Goal: Navigation & Orientation: Find specific page/section

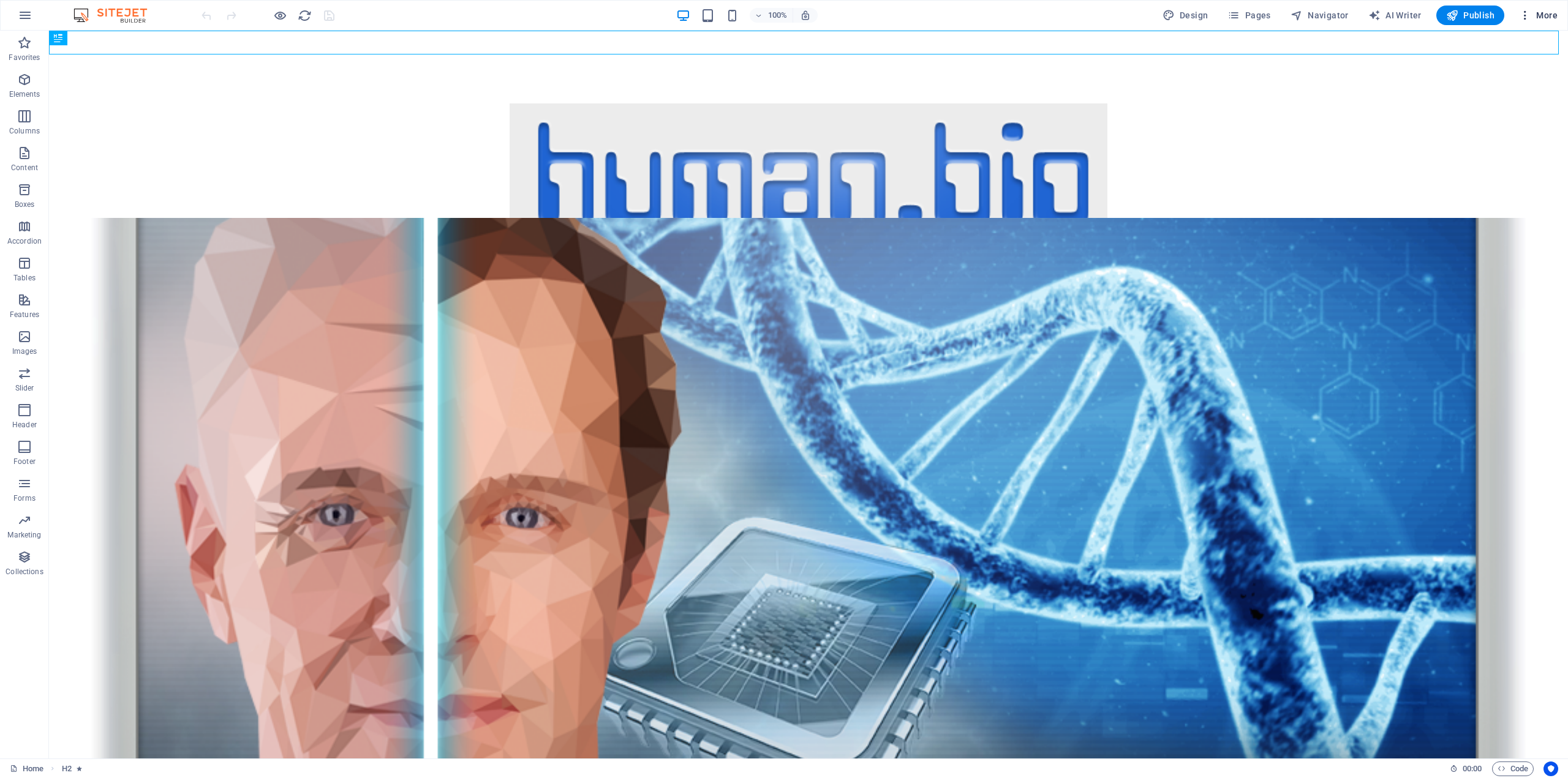
click at [1539, 12] on span "More" at bounding box center [1538, 16] width 38 height 12
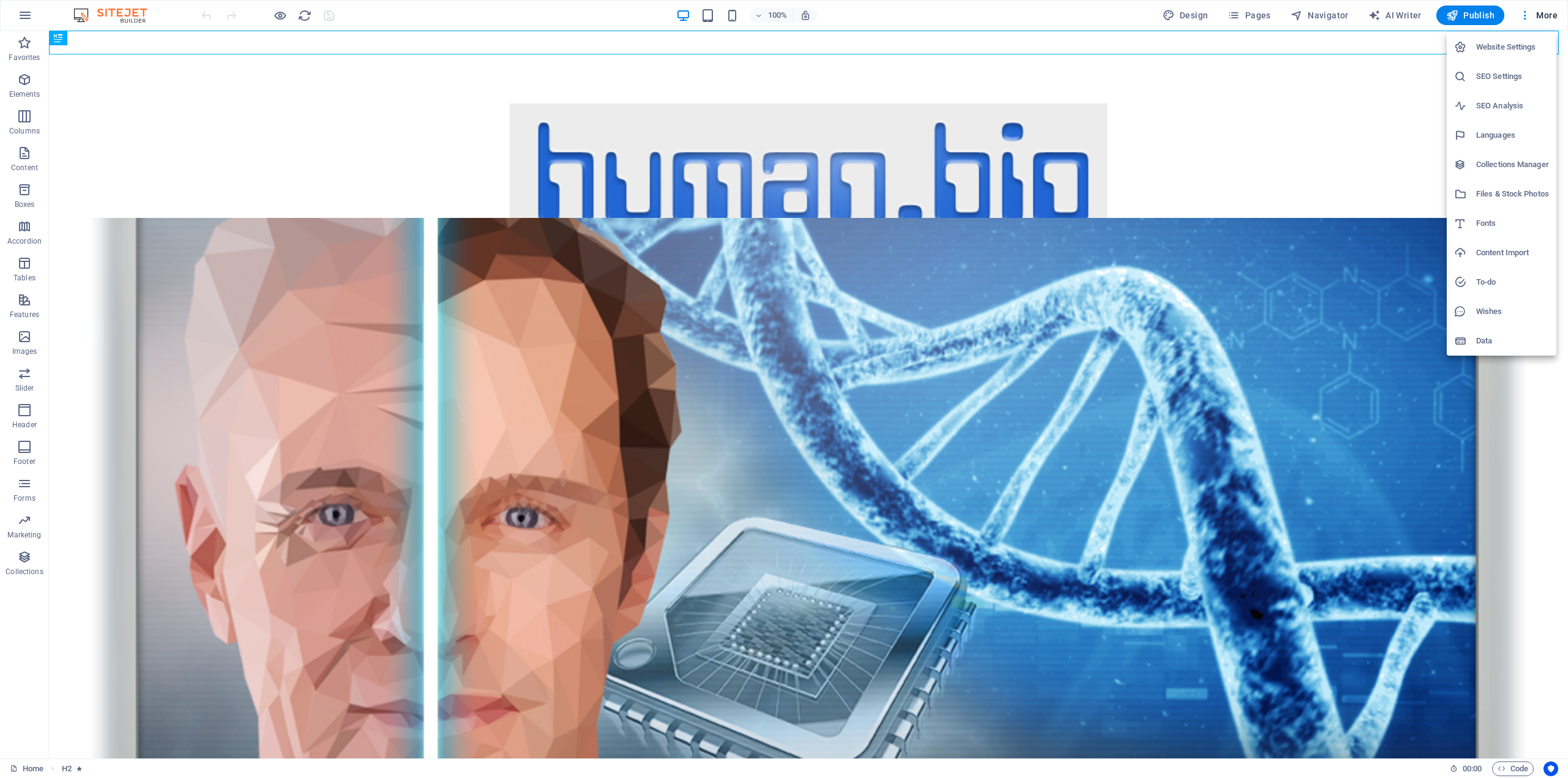
click at [1284, 268] on div at bounding box center [784, 389] width 1568 height 778
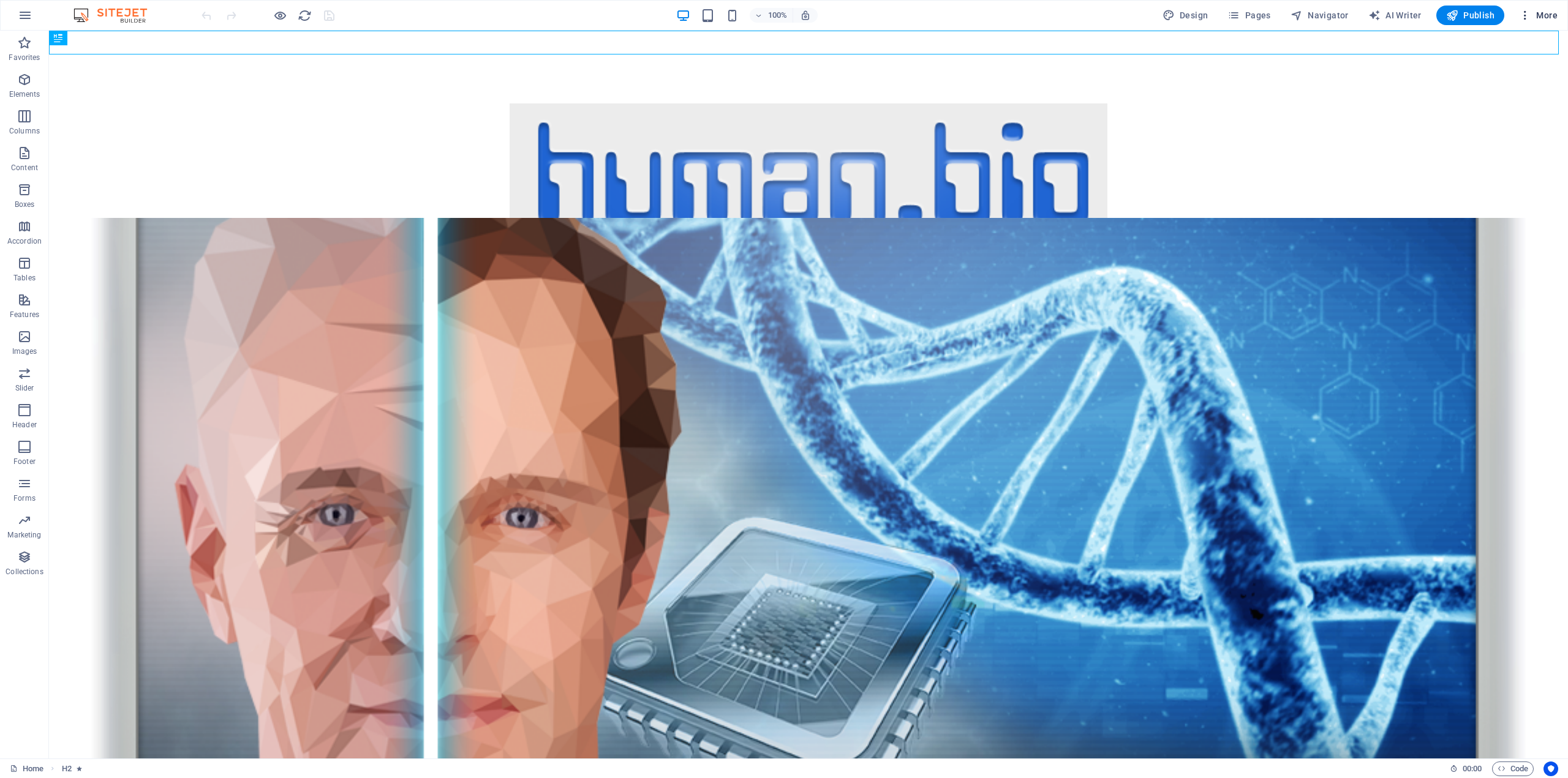
click at [1554, 11] on span "More" at bounding box center [1538, 16] width 38 height 12
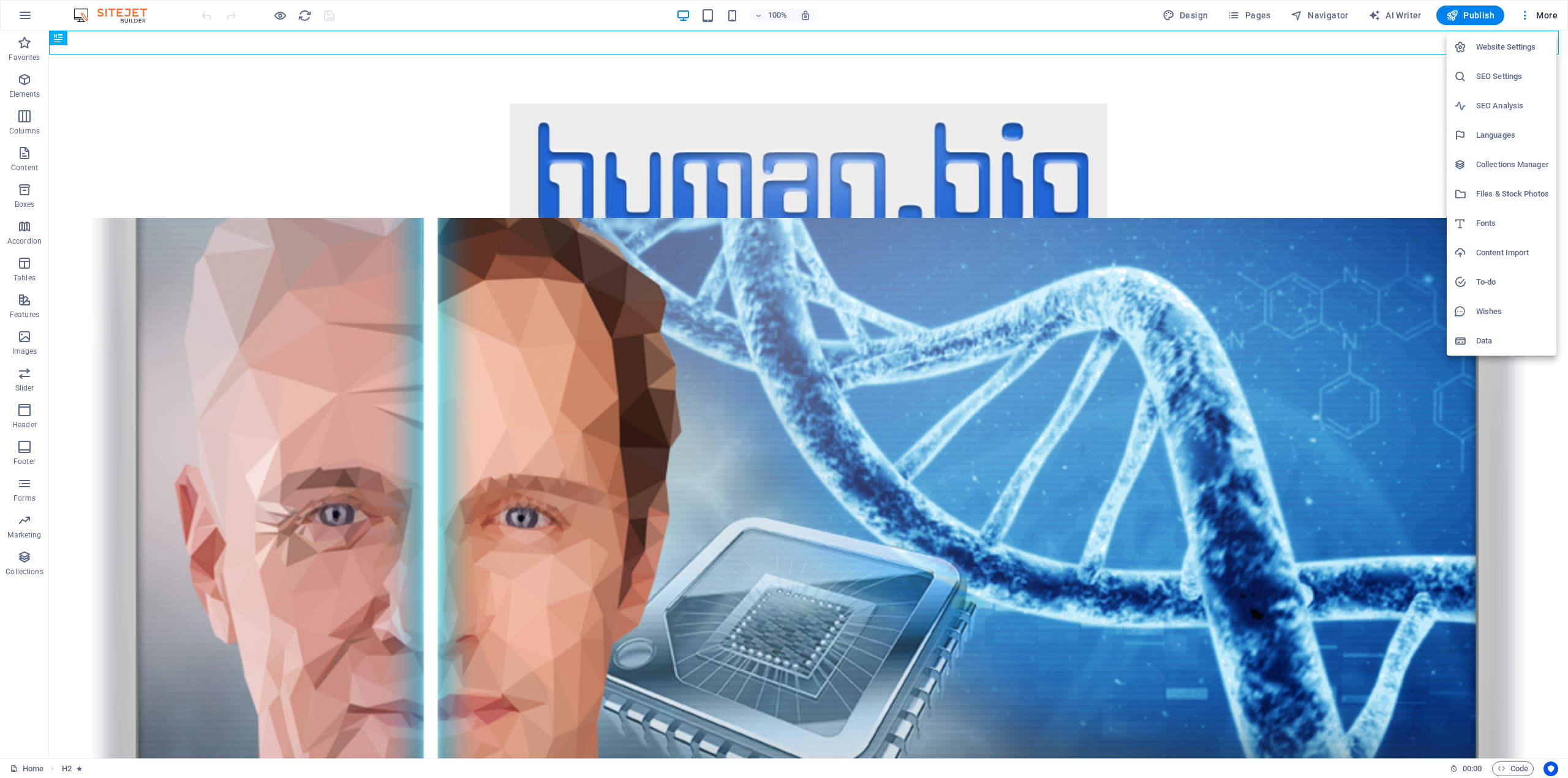
click at [1383, 152] on div at bounding box center [784, 389] width 1568 height 778
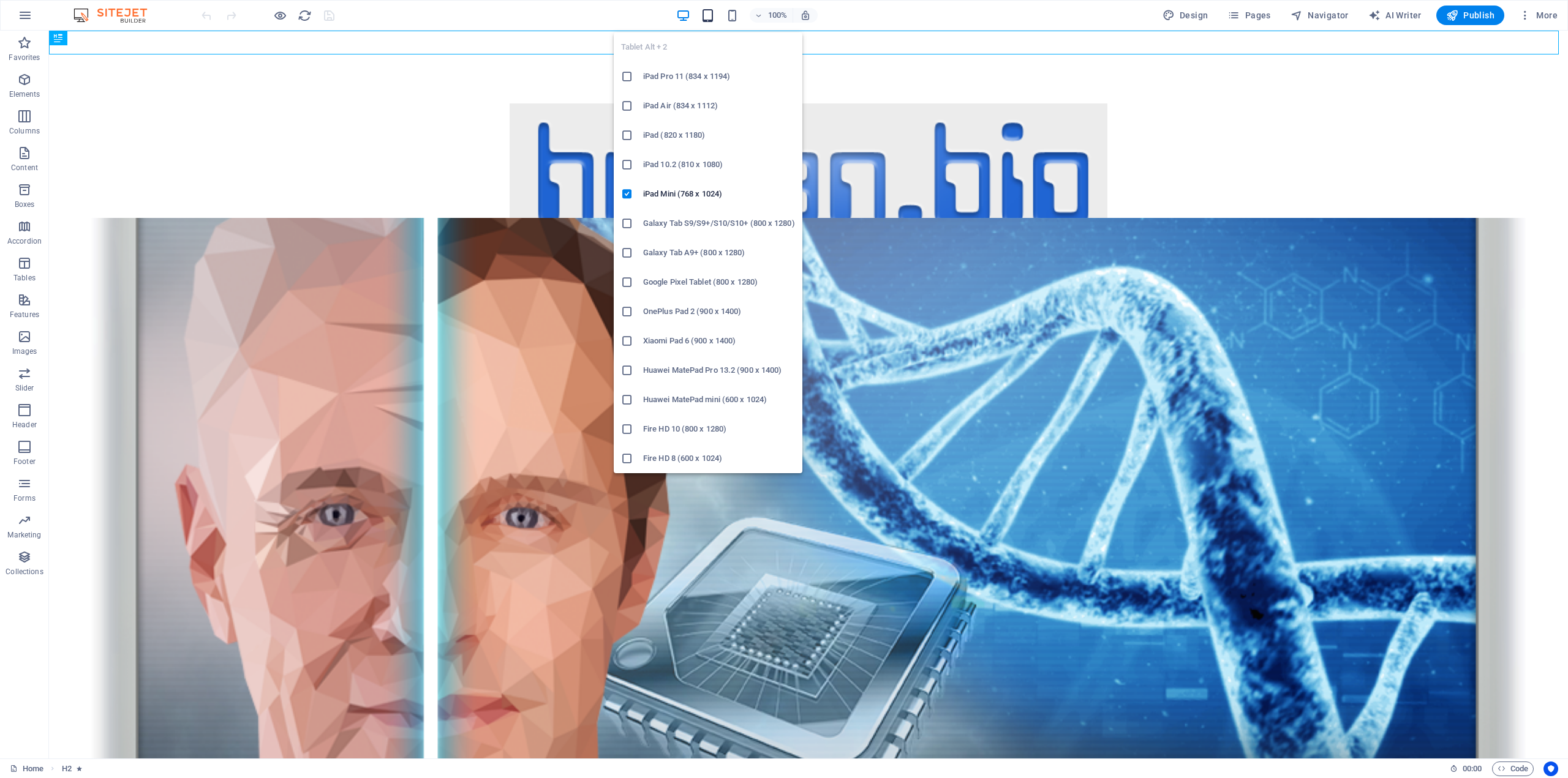
click at [711, 15] on icon "button" at bounding box center [708, 16] width 14 height 14
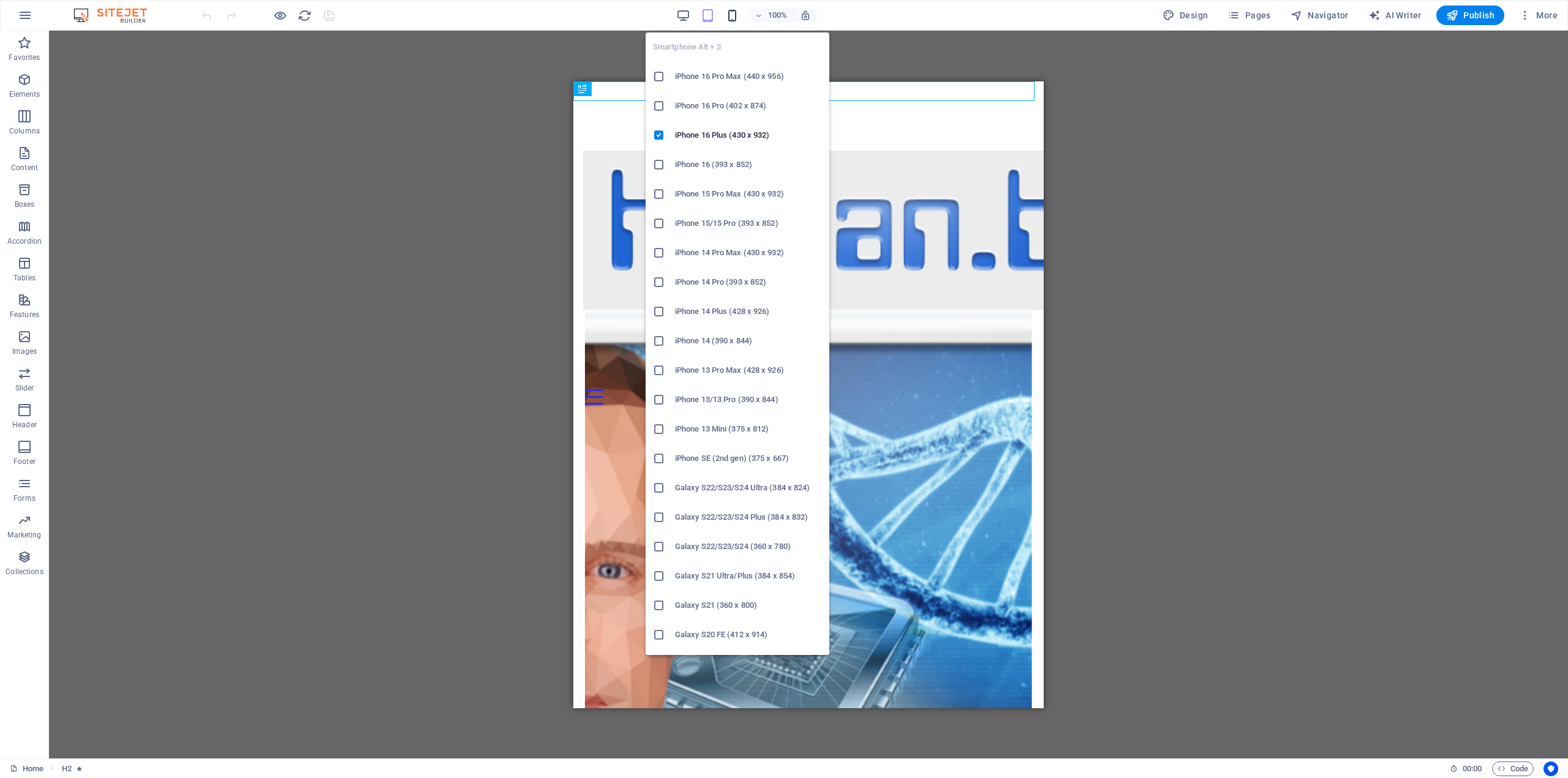
click at [735, 16] on icon "button" at bounding box center [732, 16] width 14 height 14
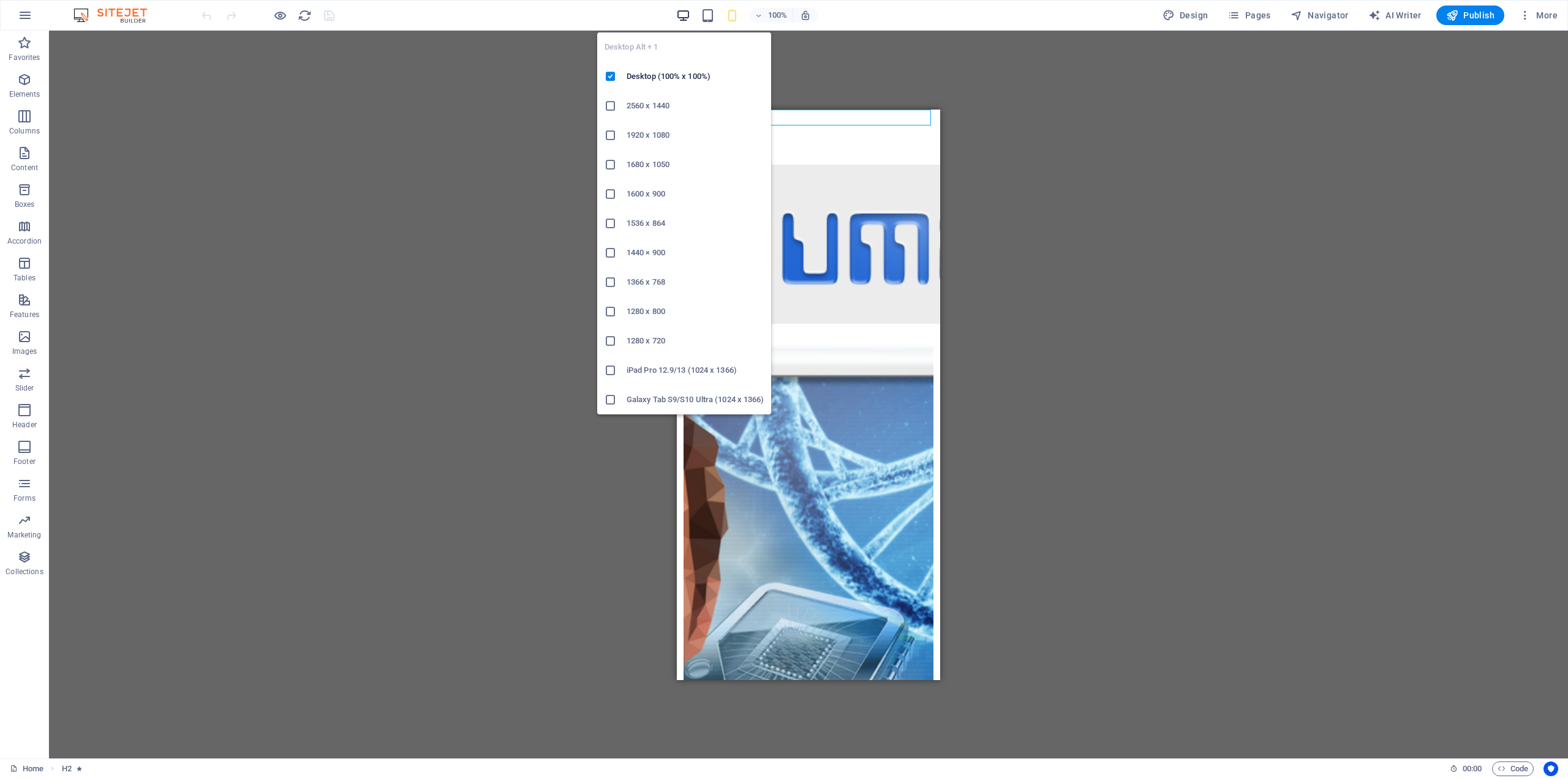
click at [686, 13] on icon "button" at bounding box center [683, 16] width 14 height 14
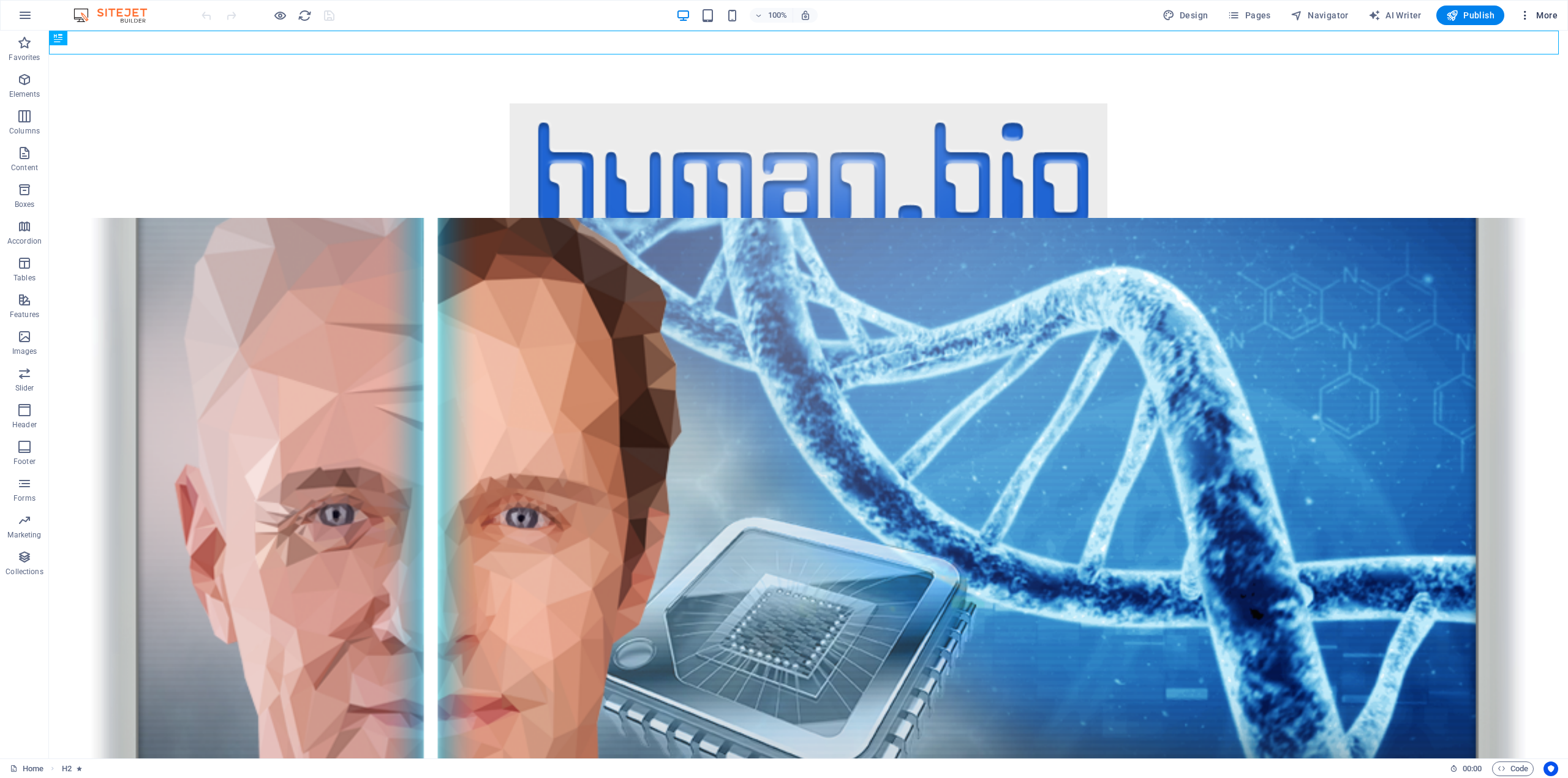
click at [1529, 13] on icon "button" at bounding box center [1525, 16] width 12 height 12
